Goal: Check status: Check status

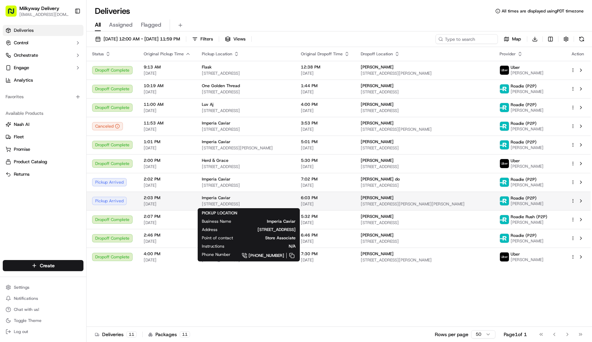
click at [236, 201] on div "Imperia Caviar [STREET_ADDRESS]" at bounding box center [246, 201] width 88 height 12
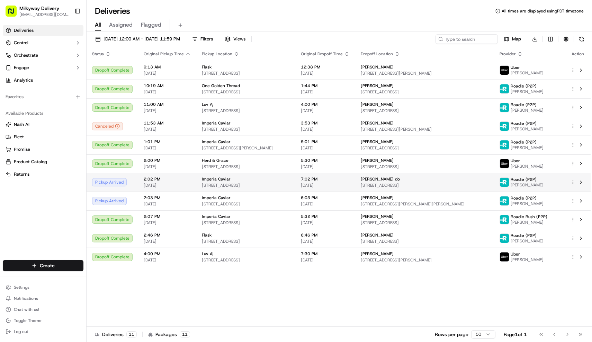
click at [266, 188] on span "[STREET_ADDRESS]" at bounding box center [246, 186] width 88 height 6
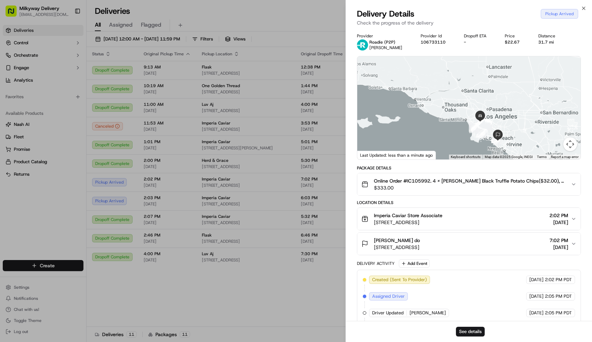
drag, startPoint x: 500, startPoint y: 85, endPoint x: 500, endPoint y: 125, distance: 39.8
click at [500, 125] on div at bounding box center [469, 107] width 224 height 103
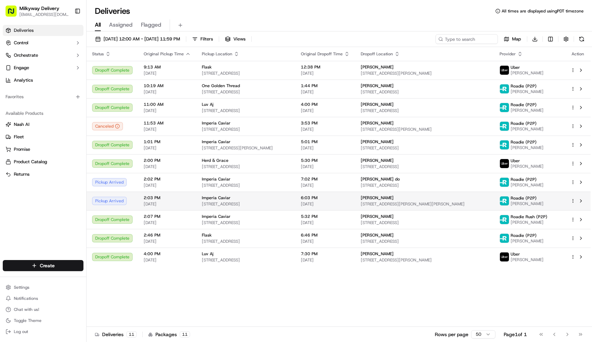
click at [250, 200] on div "Imperia Caviar" at bounding box center [246, 198] width 88 height 6
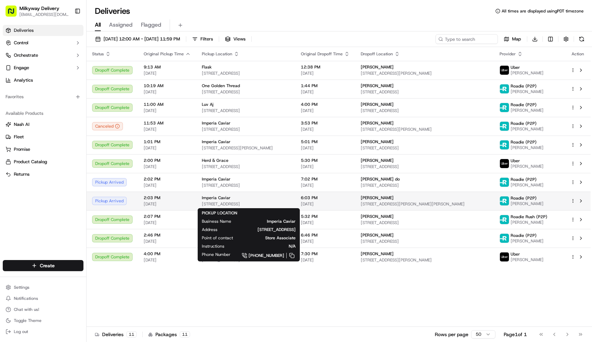
click at [235, 199] on div "Imperia Caviar" at bounding box center [246, 198] width 88 height 6
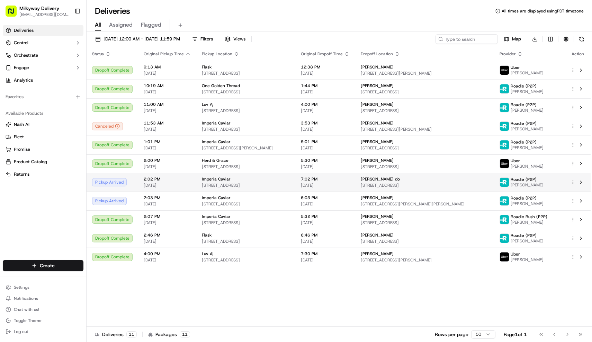
click at [257, 180] on div "Imperia Caviar" at bounding box center [246, 180] width 88 height 6
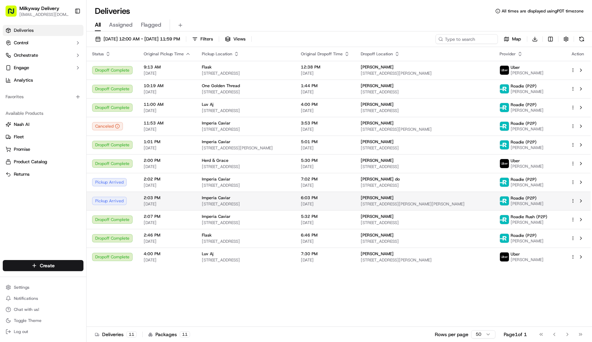
click at [247, 199] on div "Imperia Caviar" at bounding box center [246, 198] width 88 height 6
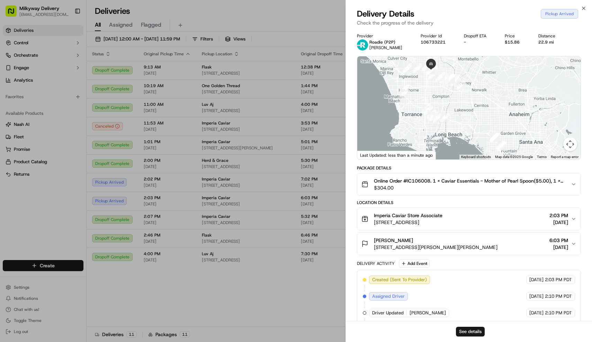
drag, startPoint x: 439, startPoint y: 130, endPoint x: 379, endPoint y: 61, distance: 91.8
click at [379, 61] on div at bounding box center [469, 107] width 224 height 103
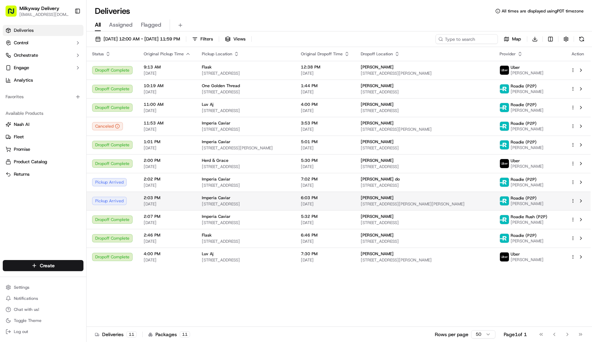
click at [249, 206] on span "[STREET_ADDRESS]" at bounding box center [246, 205] width 88 height 6
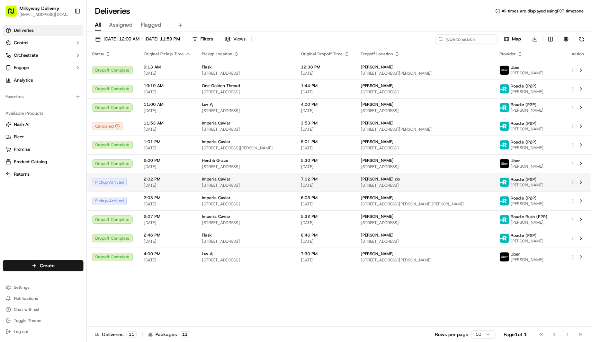
click at [226, 179] on span "Imperia Caviar" at bounding box center [216, 180] width 29 height 6
